Goal: Subscribe to service/newsletter

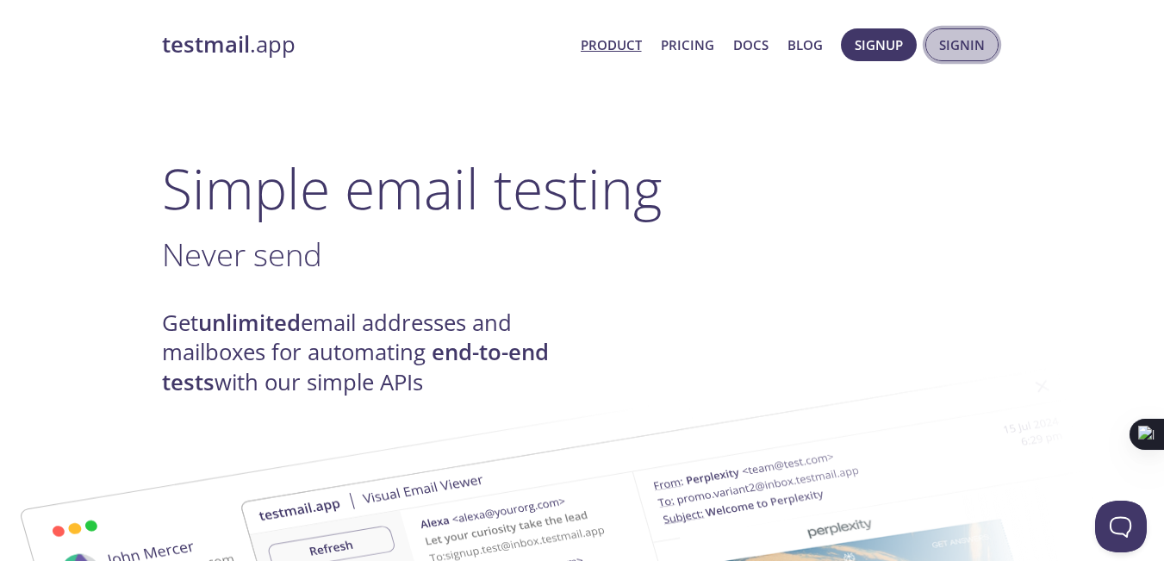
click at [952, 47] on span "Signin" at bounding box center [962, 45] width 46 height 22
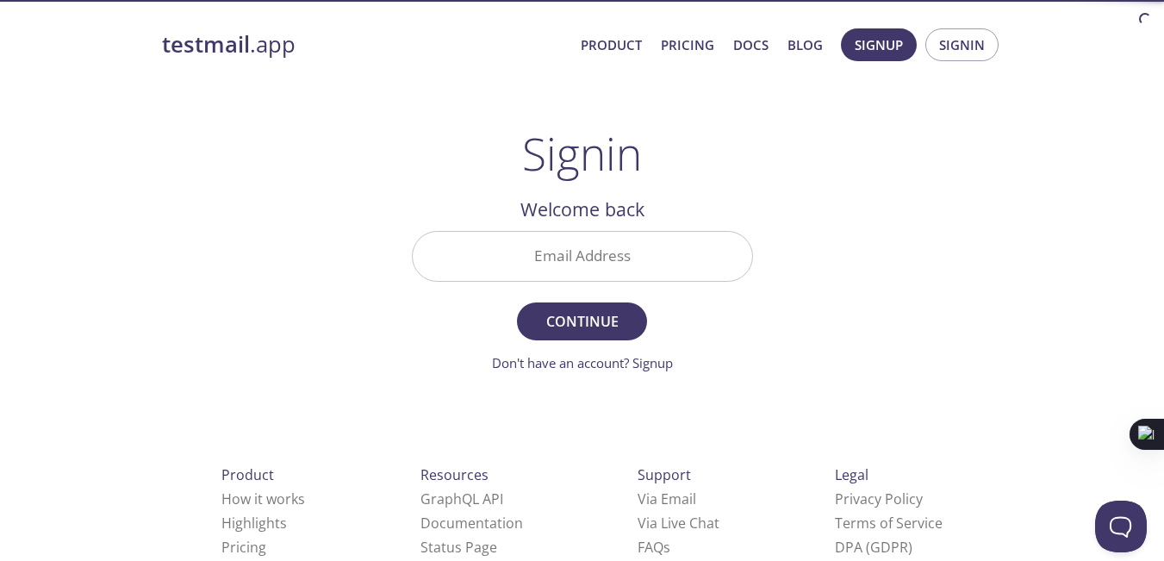
click at [611, 254] on input "Email Address" at bounding box center [582, 256] width 339 height 49
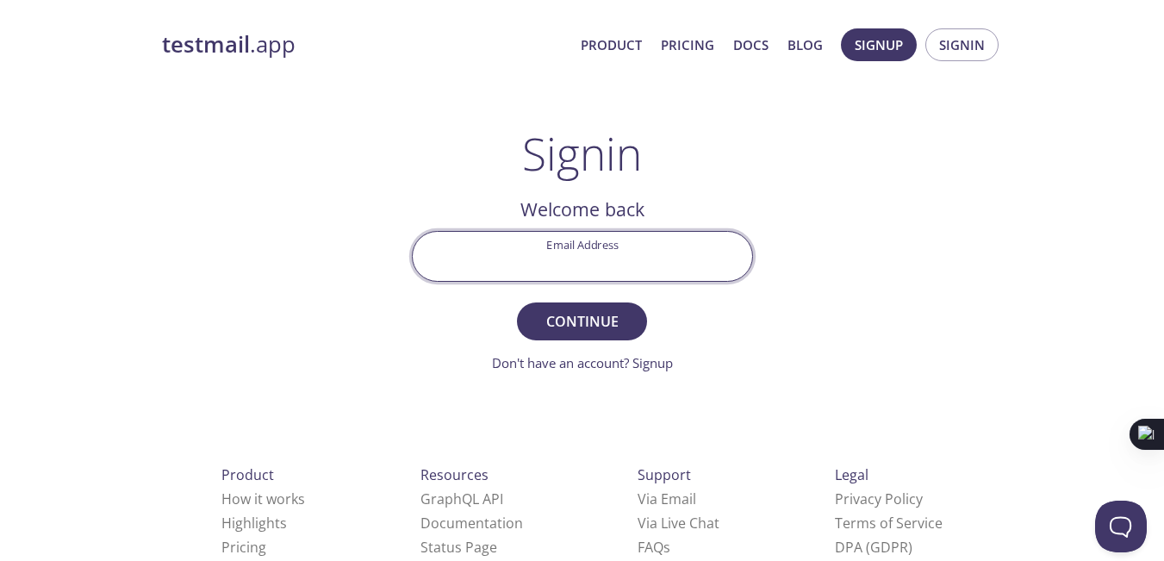
paste input "[EMAIL_ADDRESS][DOMAIN_NAME]"
type input "[EMAIL_ADDRESS][DOMAIN_NAME]"
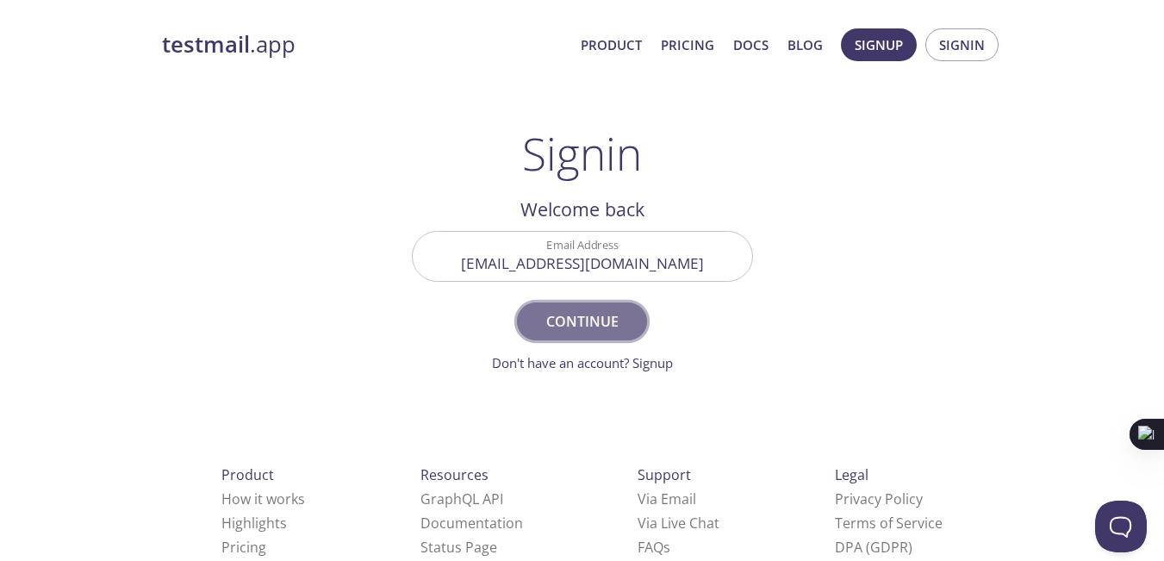
click at [593, 325] on span "Continue" at bounding box center [581, 321] width 91 height 24
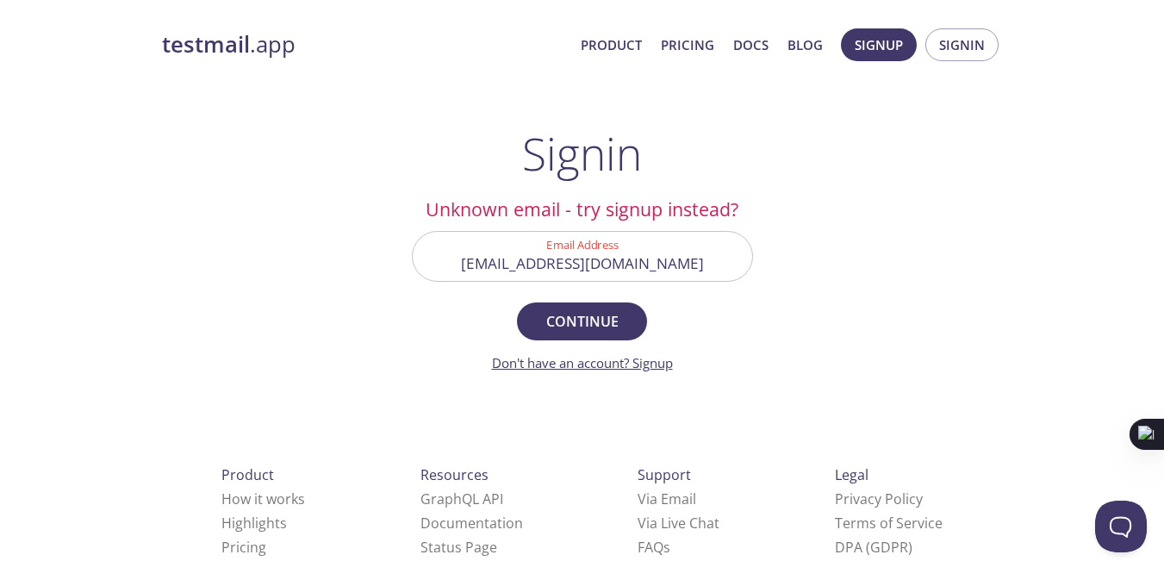
click at [645, 368] on link "Don't have an account? Signup" at bounding box center [582, 362] width 181 height 17
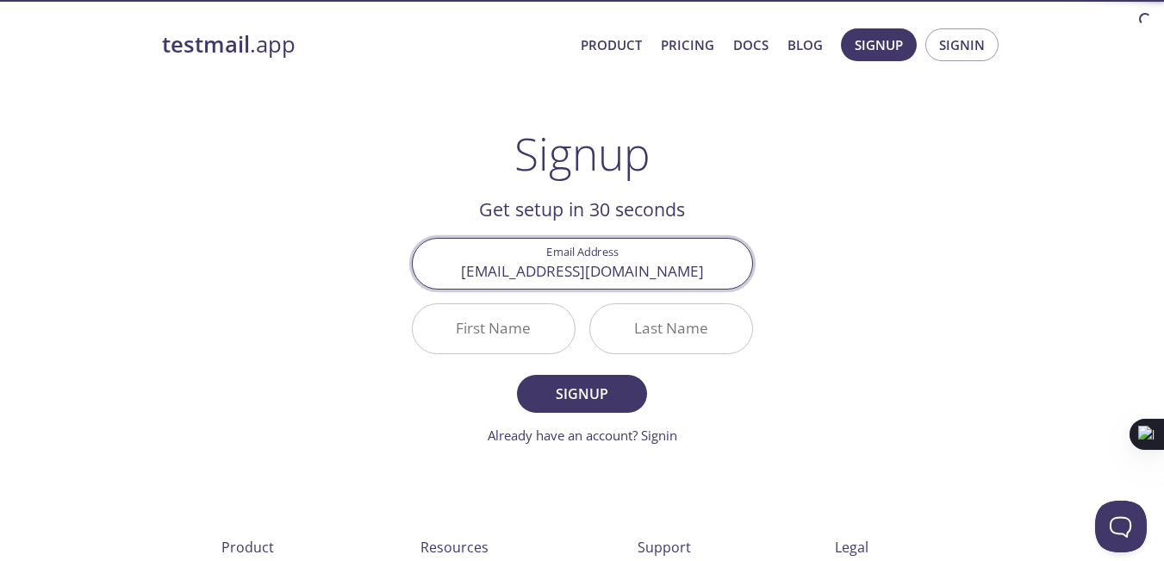
type input "[EMAIL_ADDRESS][DOMAIN_NAME]"
click at [502, 326] on input "First Name" at bounding box center [494, 328] width 162 height 49
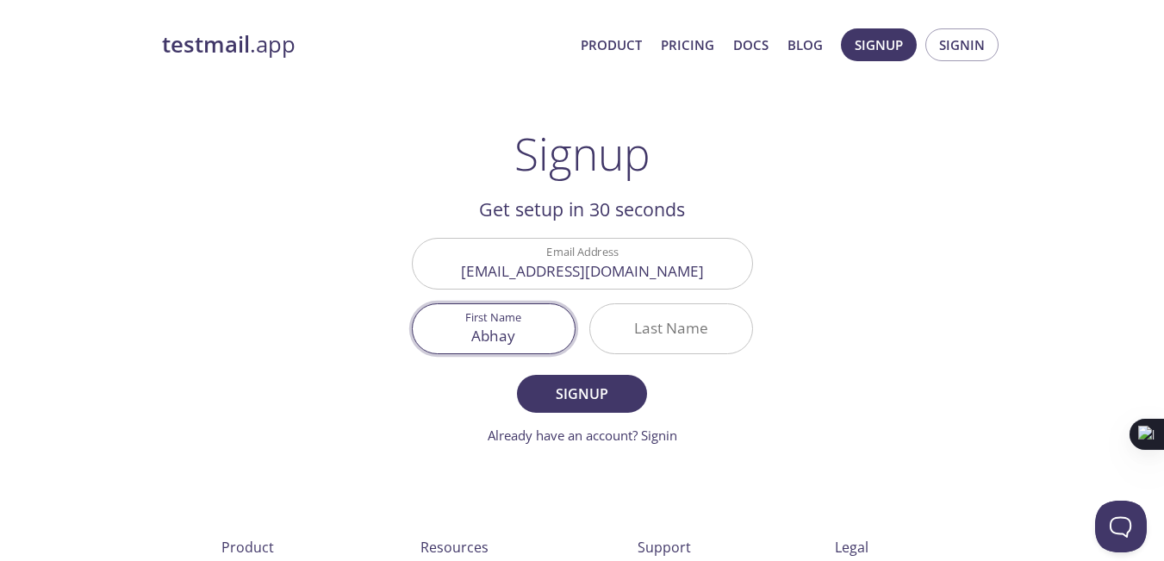
type input "Abhay"
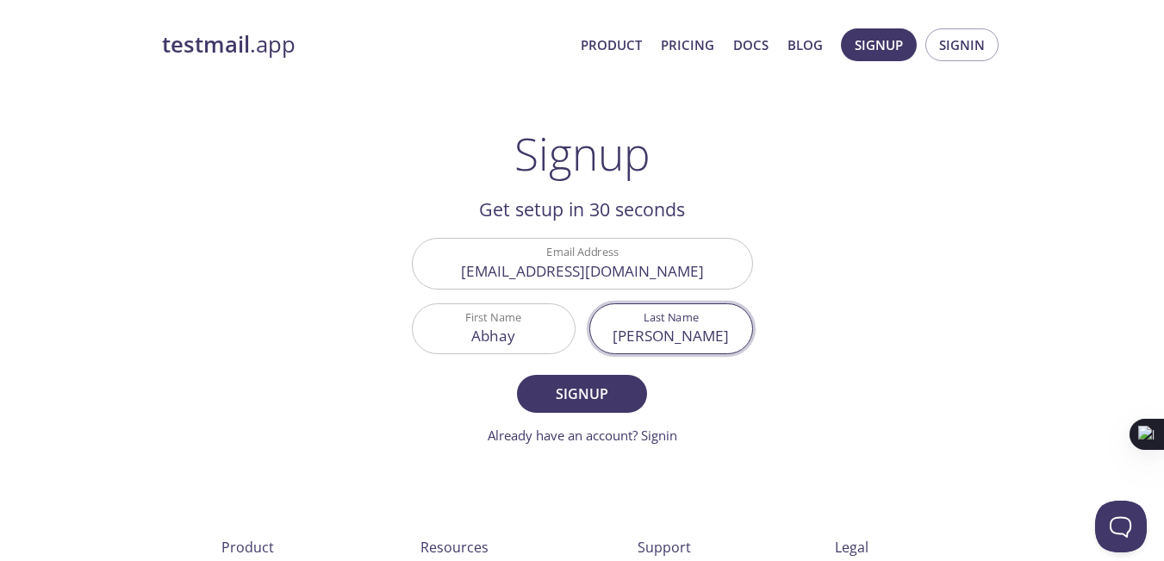
type input "[PERSON_NAME]"
click at [517, 375] on button "Signup" at bounding box center [581, 394] width 129 height 38
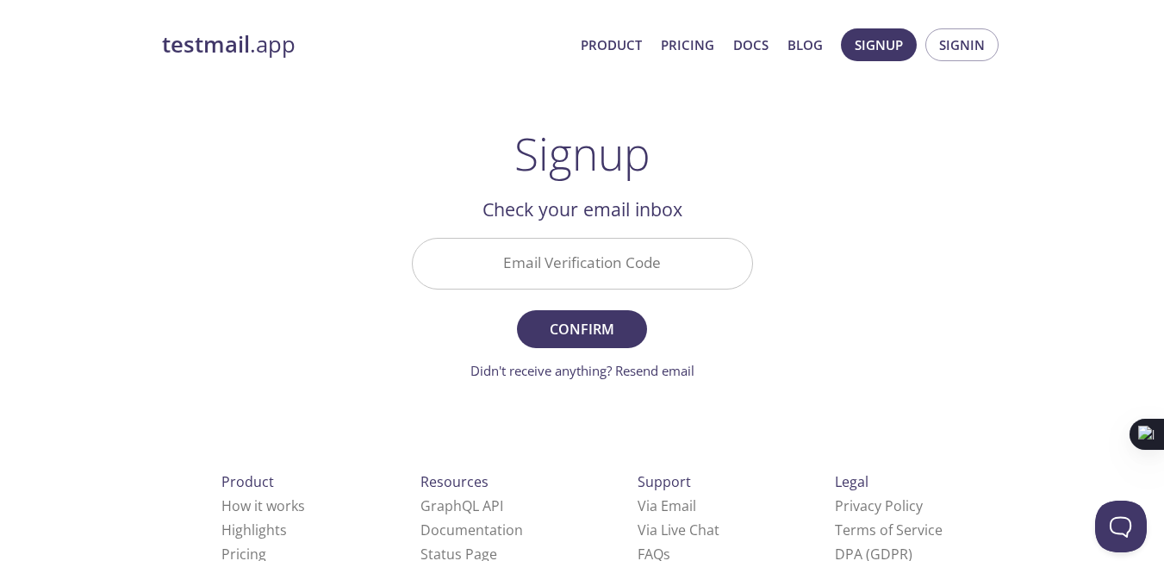
click at [494, 266] on input "Email Verification Code" at bounding box center [582, 263] width 339 height 49
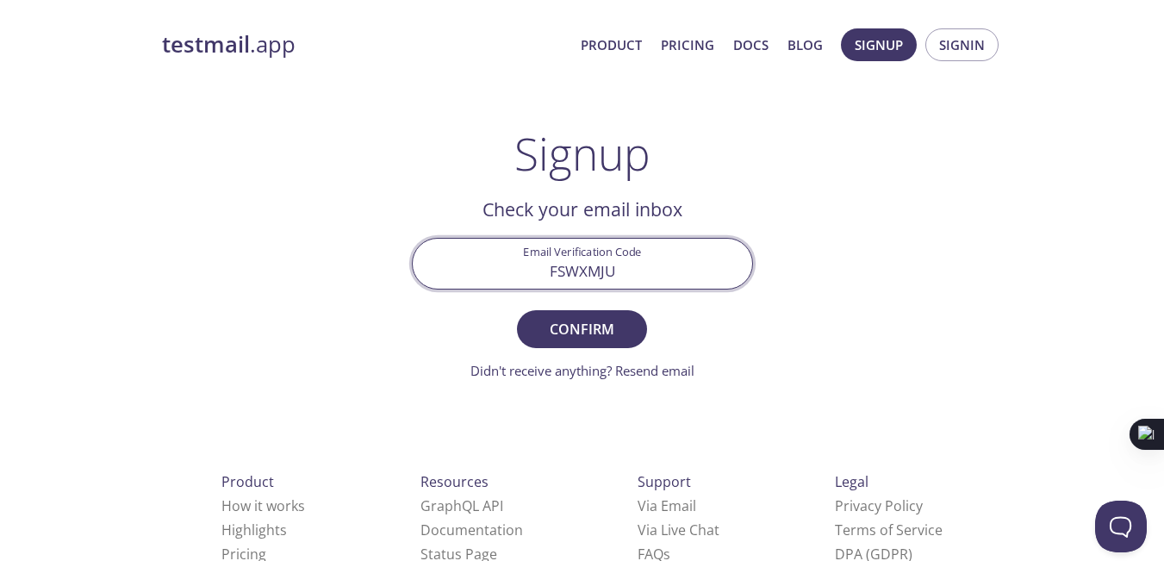
type input "FSWXMJU"
click at [517, 310] on button "Confirm" at bounding box center [581, 329] width 129 height 38
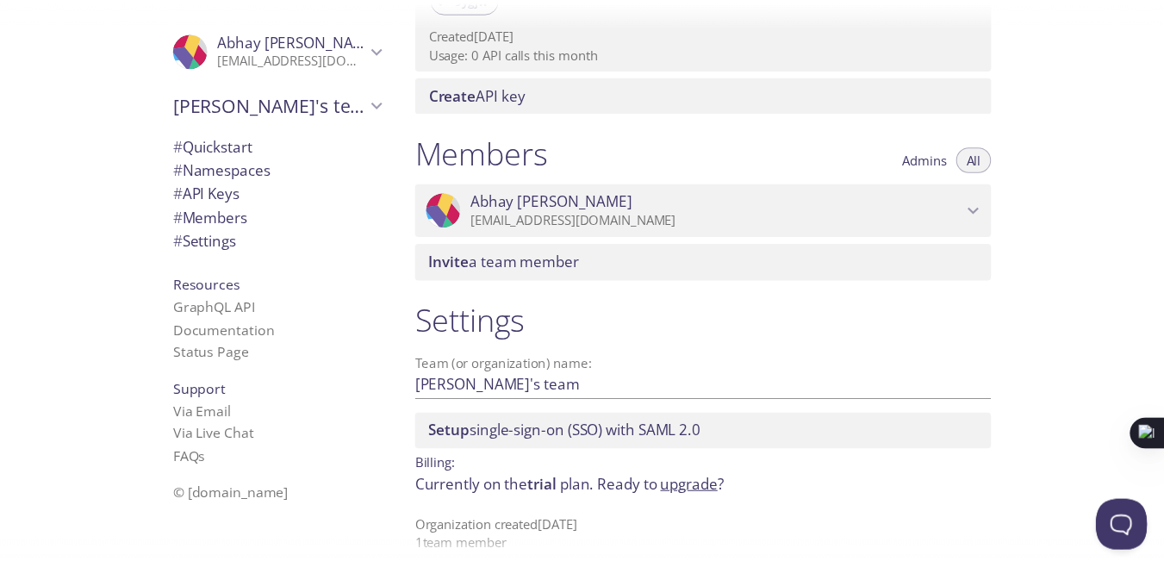
scroll to position [664, 0]
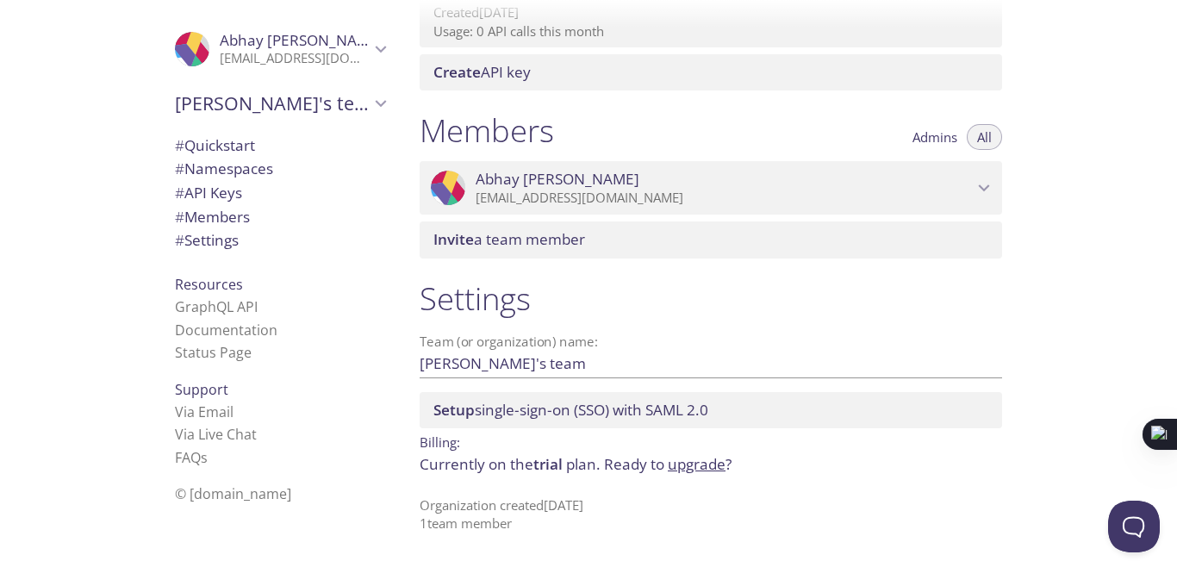
click at [688, 468] on link "upgrade" at bounding box center [697, 464] width 58 height 20
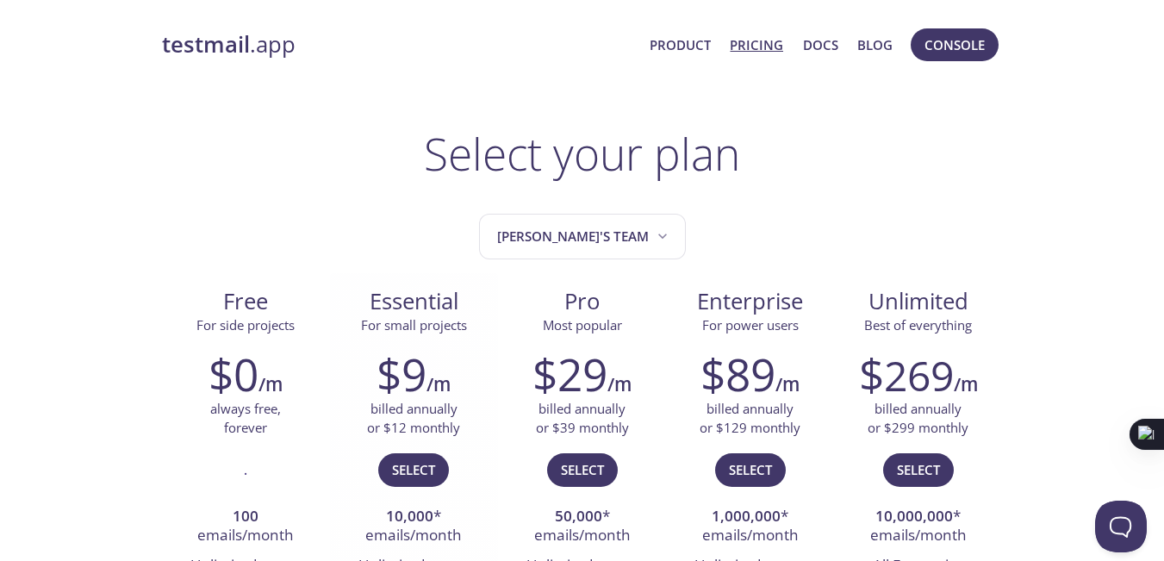
click at [417, 288] on span "Essential" at bounding box center [414, 301] width 140 height 29
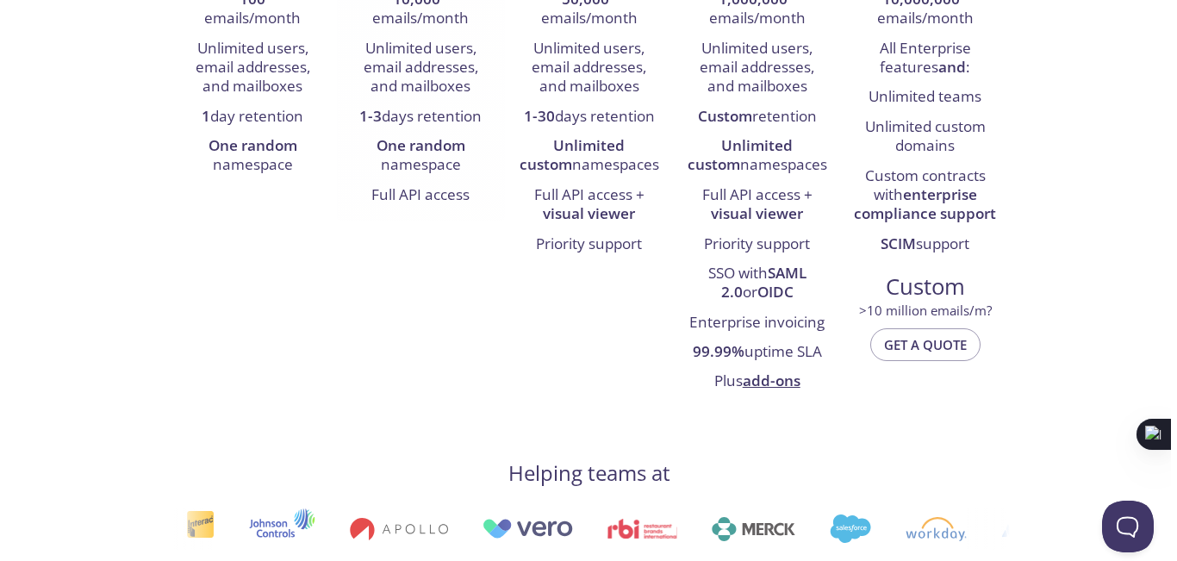
scroll to position [172, 0]
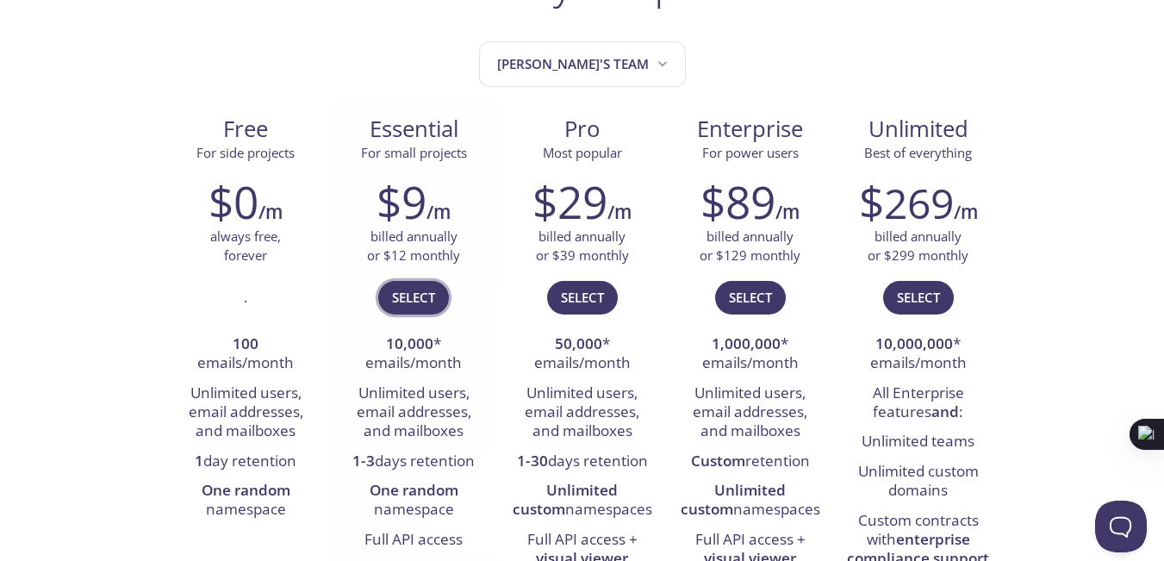
click at [416, 284] on button "Select" at bounding box center [413, 297] width 71 height 33
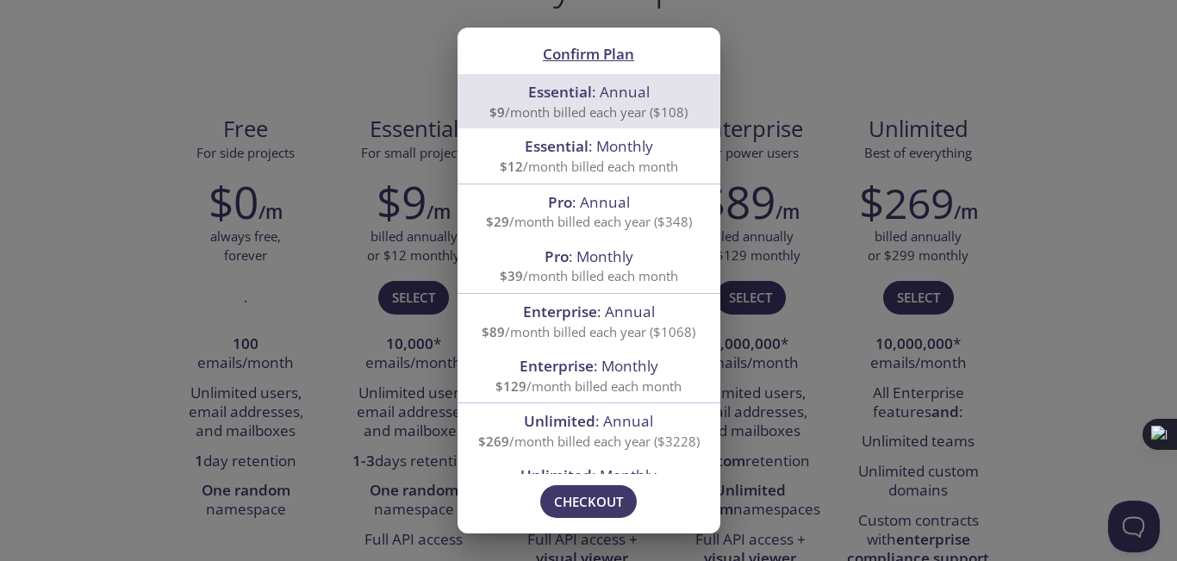
drag, startPoint x: 572, startPoint y: 502, endPoint x: 289, endPoint y: 377, distance: 309.7
click at [289, 377] on div "Confirm Plan Essential : Annual $9 /month billed each year ($108) Essential : M…" at bounding box center [588, 280] width 1177 height 561
click at [290, 372] on div "Confirm Plan Essential : Annual $9 /month billed each year ($108) Essential : M…" at bounding box center [588, 280] width 1177 height 561
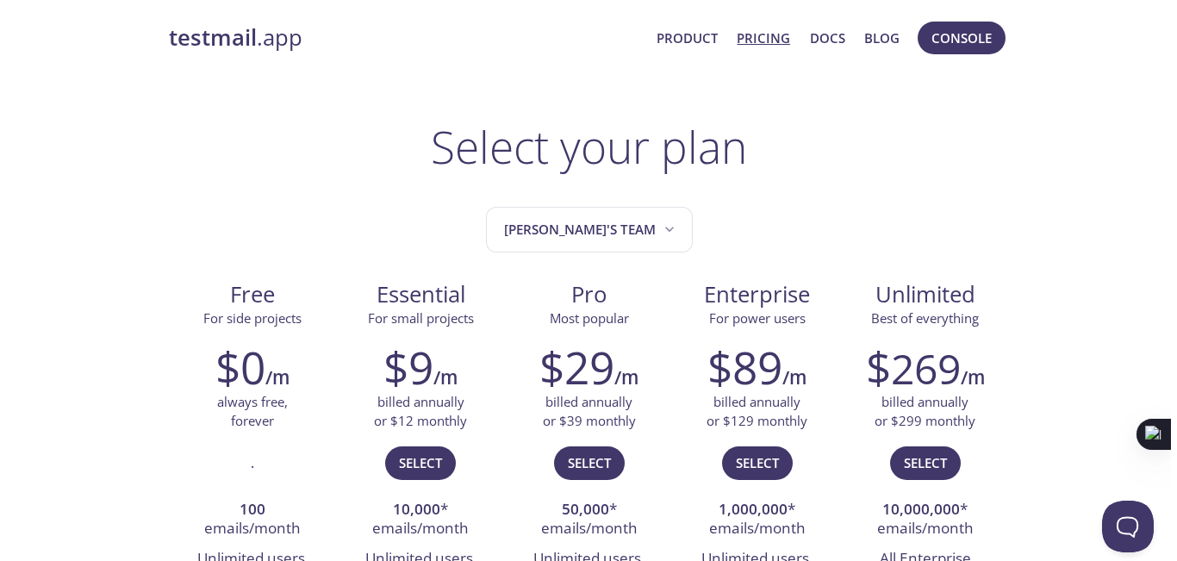
scroll to position [0, 0]
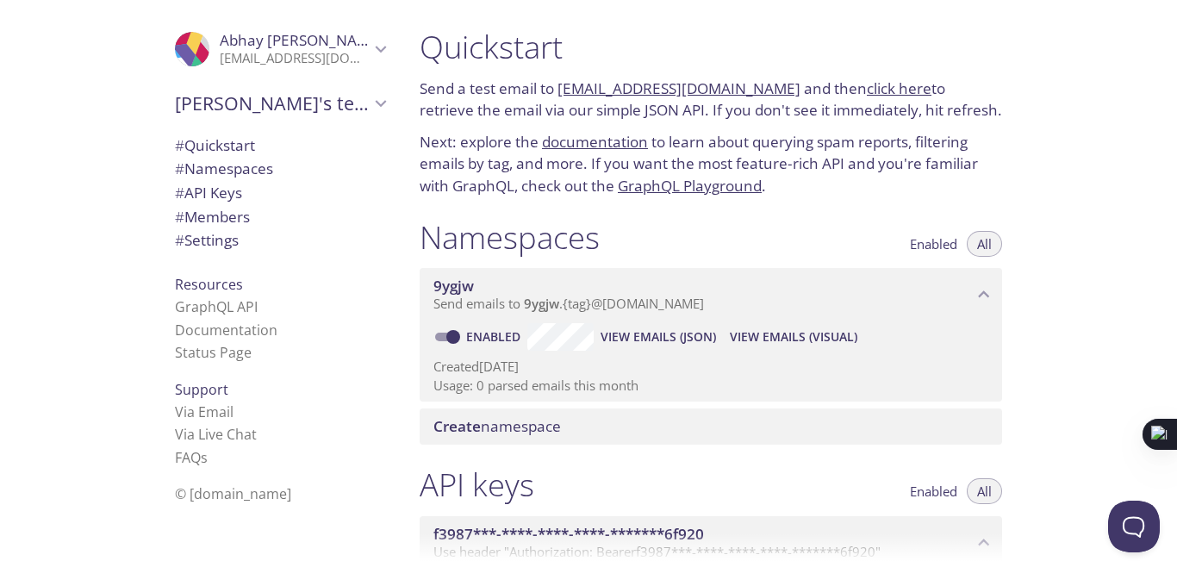
click at [333, 34] on span "[PERSON_NAME]" at bounding box center [295, 40] width 150 height 19
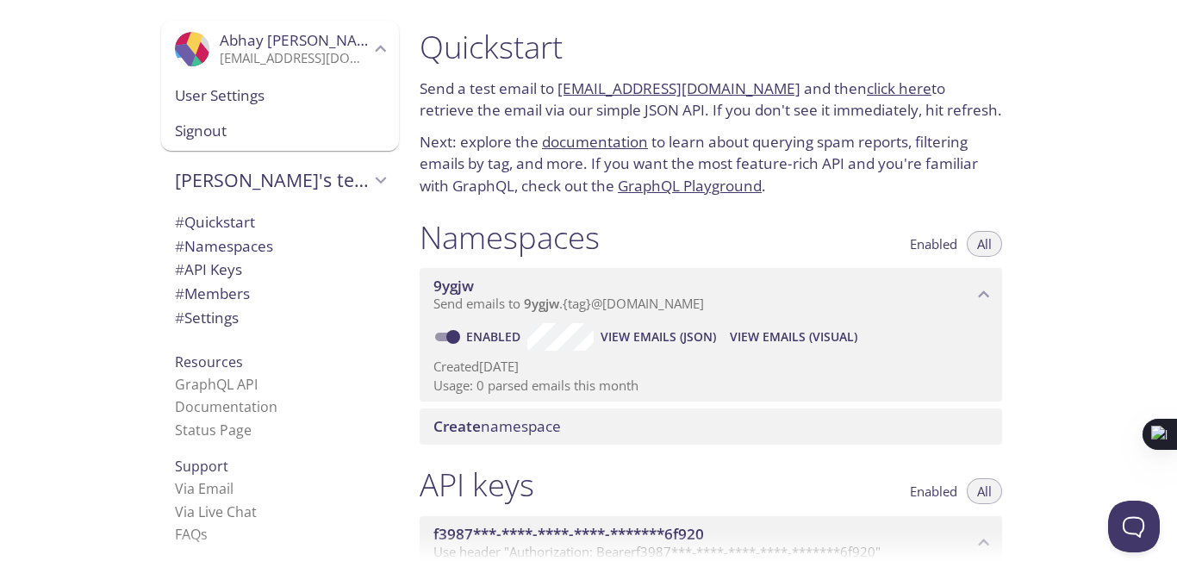
scroll to position [28, 0]
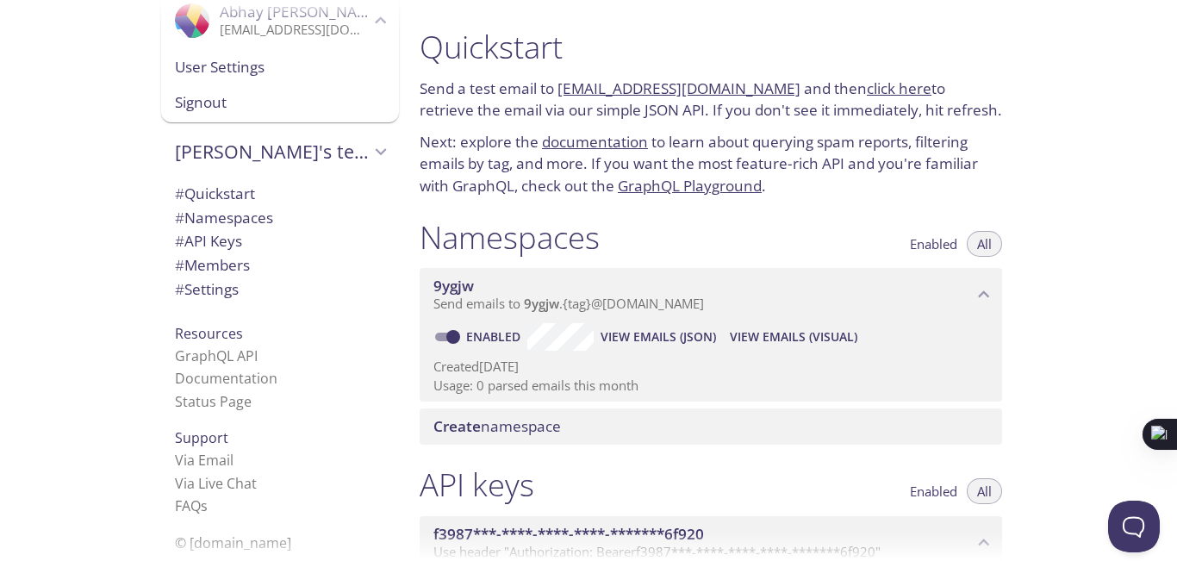
click at [786, 215] on div "Namespaces Enabled All 9ygjw Send emails to 9ygjw . {tag} @[DOMAIN_NAME] Enable…" at bounding box center [711, 332] width 610 height 248
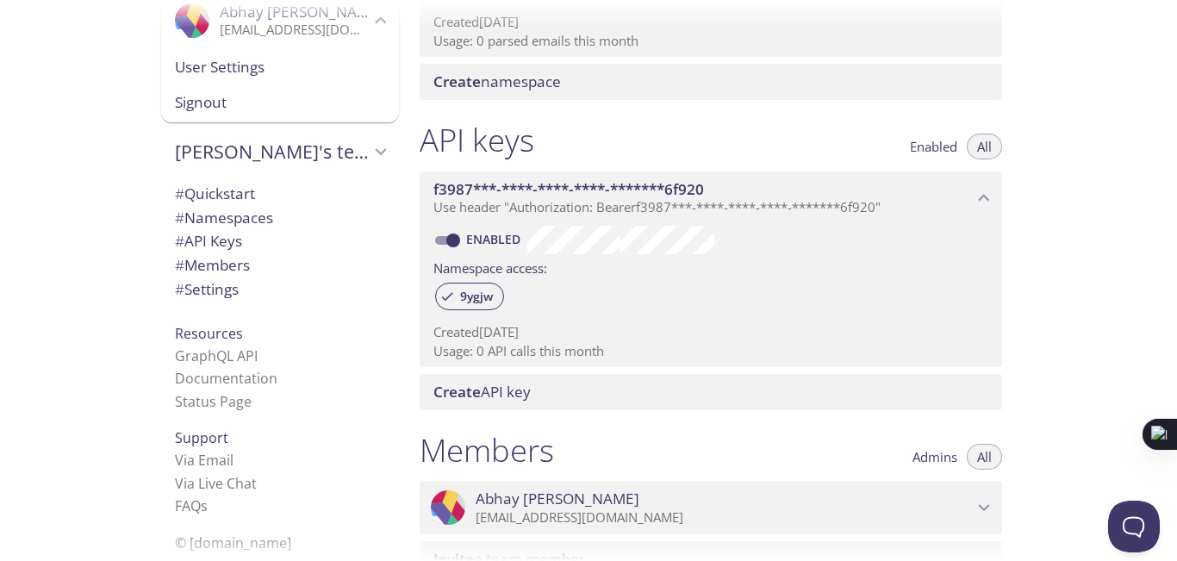
scroll to position [0, 0]
